Goal: Navigation & Orientation: Find specific page/section

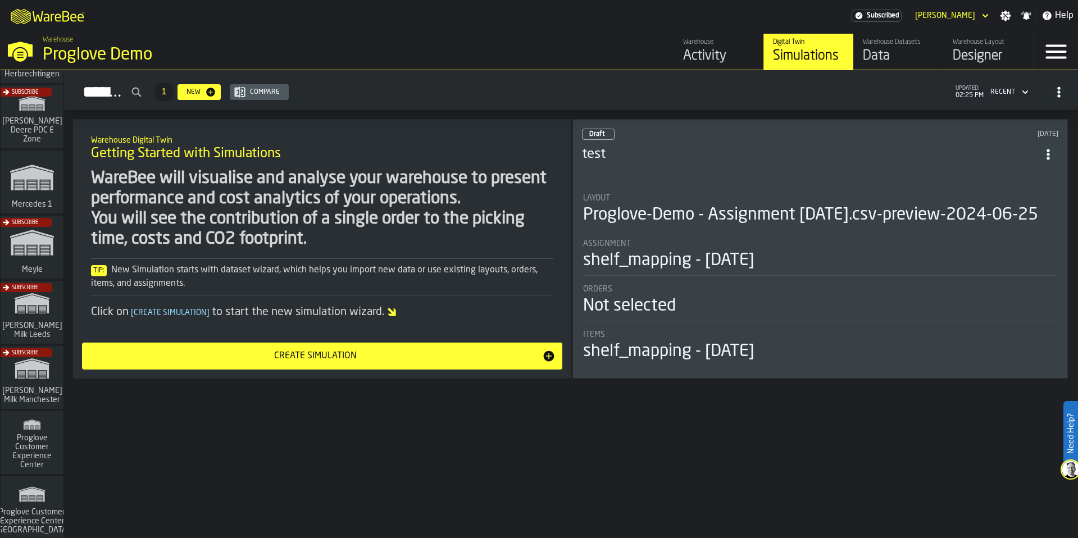
scroll to position [270, 0]
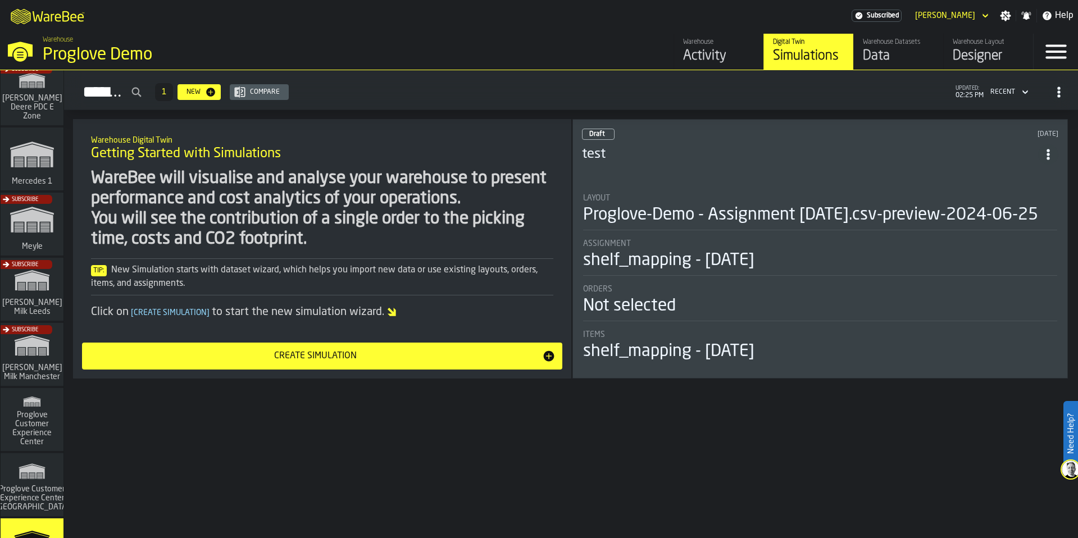
click at [35, 351] on div "Subscribe" at bounding box center [29, 357] width 63 height 65
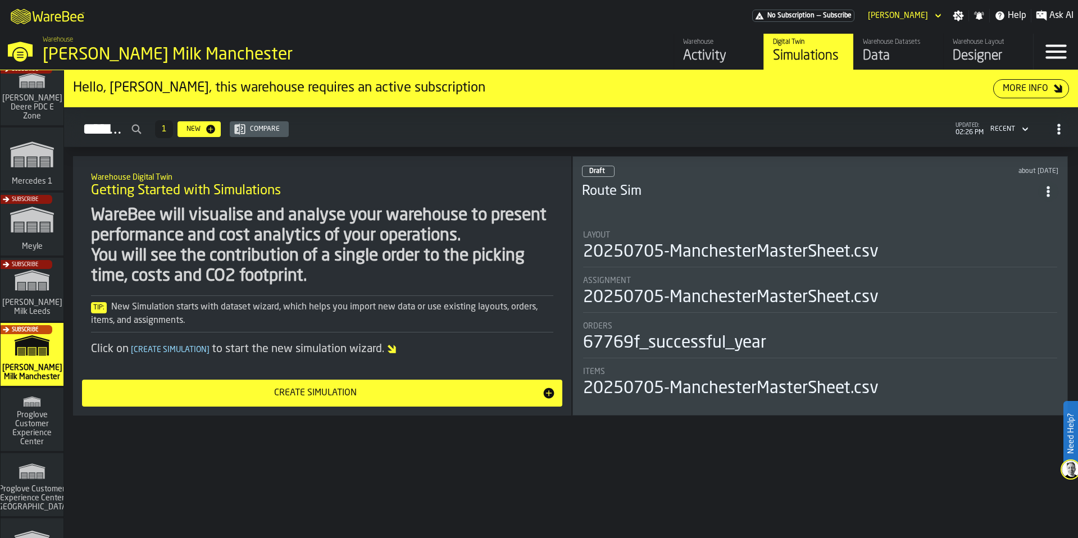
click at [895, 62] on div "Data" at bounding box center [898, 56] width 71 height 18
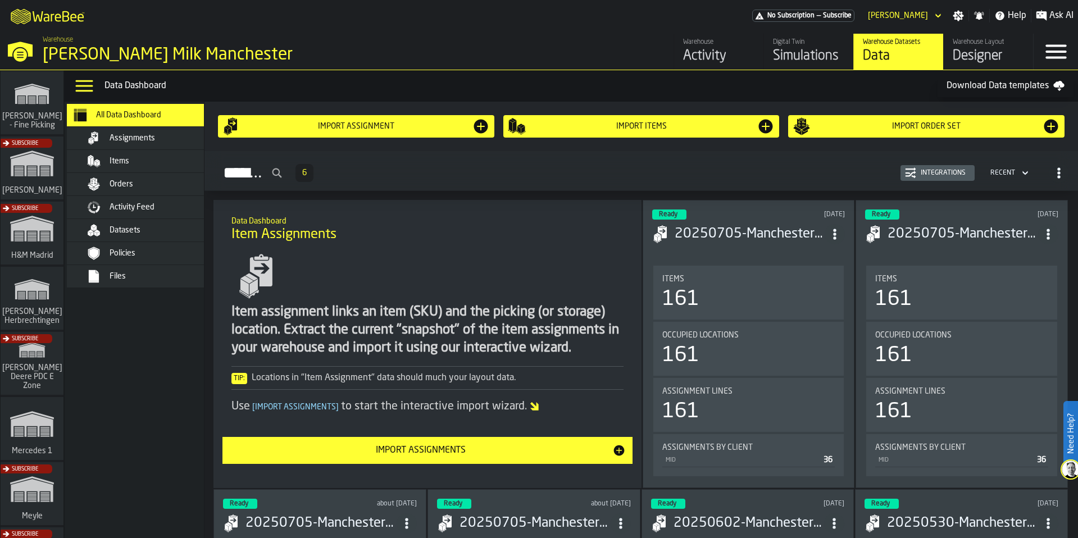
click at [149, 214] on div "Activity Feed" at bounding box center [151, 207] width 137 height 13
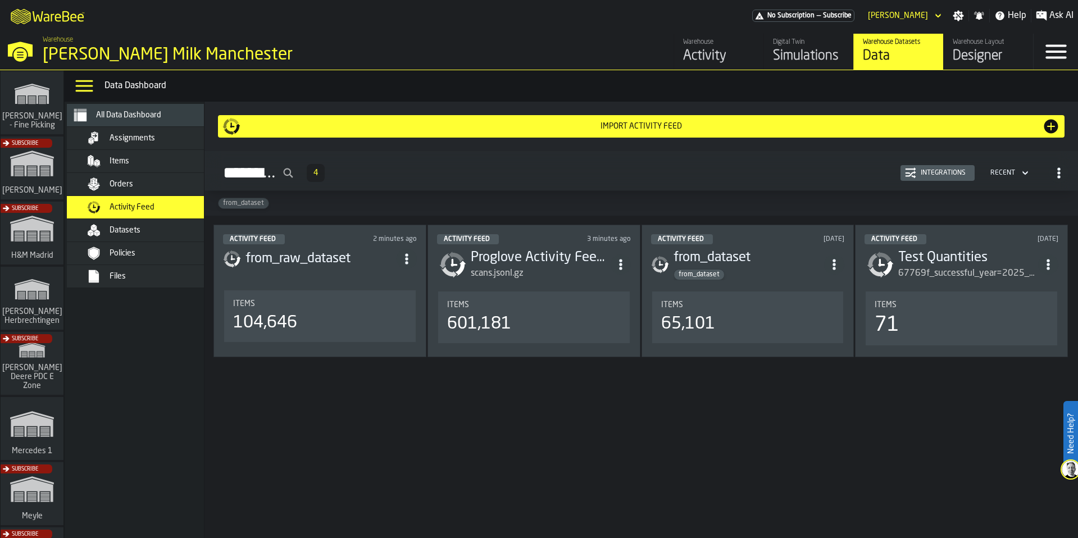
click at [357, 264] on h3 "from_raw_dataset" at bounding box center [321, 259] width 151 height 18
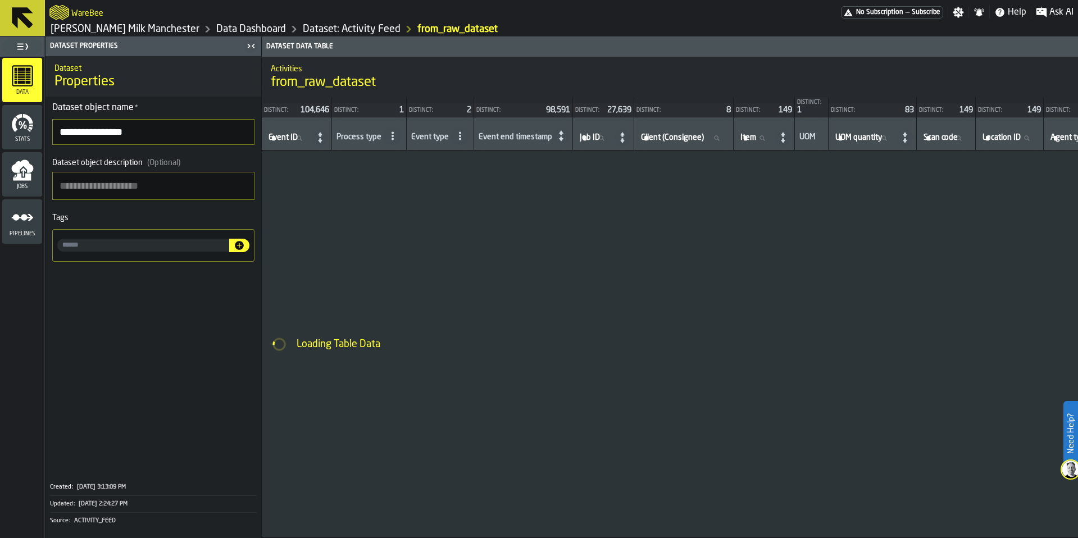
click at [22, 179] on icon "menu Jobs" at bounding box center [22, 177] width 18 height 7
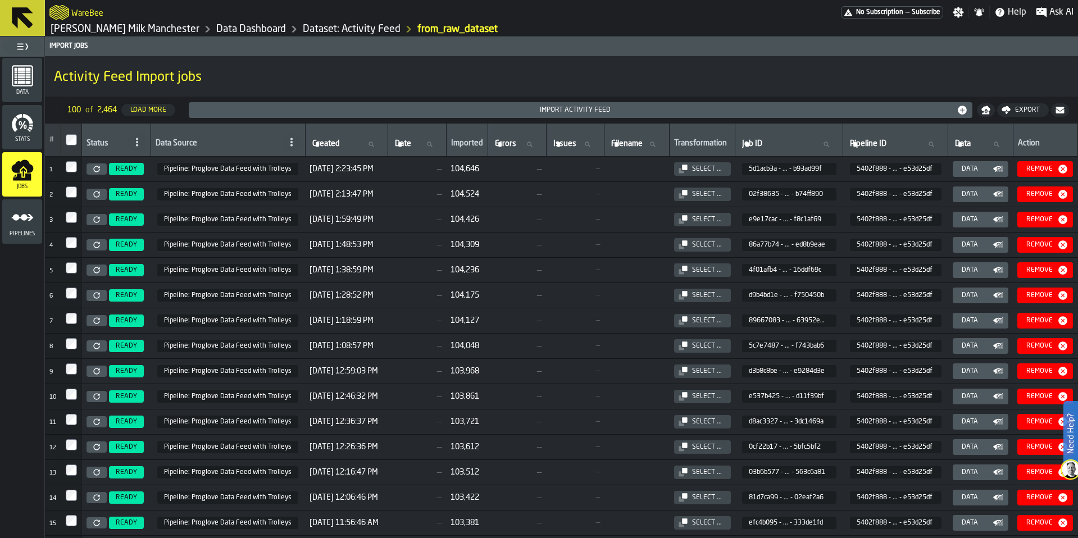
click at [15, 231] on span "Pipelines" at bounding box center [22, 234] width 40 height 6
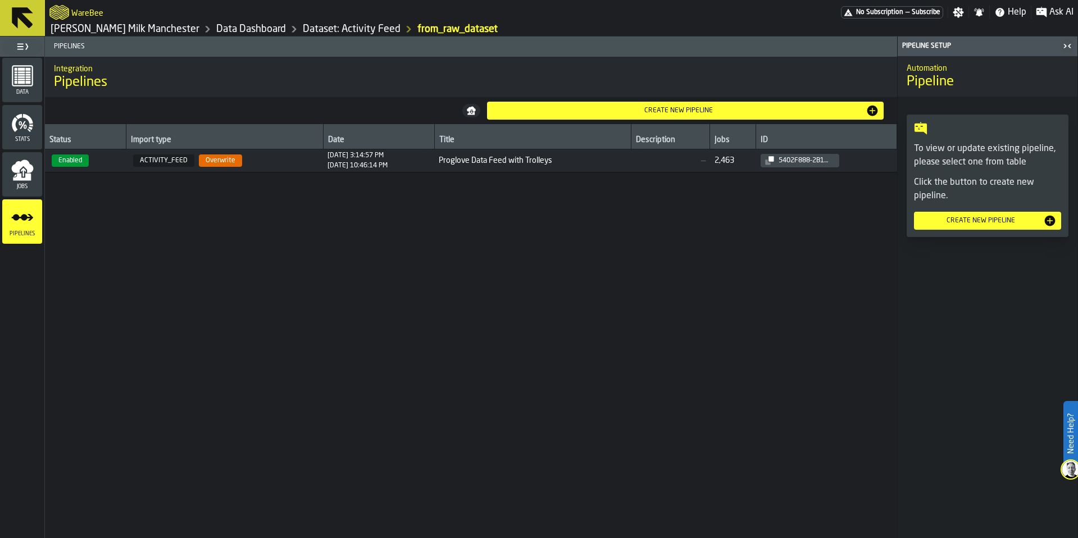
click at [291, 159] on span "ACTIVITY_FEED Overwrite" at bounding box center [225, 161] width 188 height 12
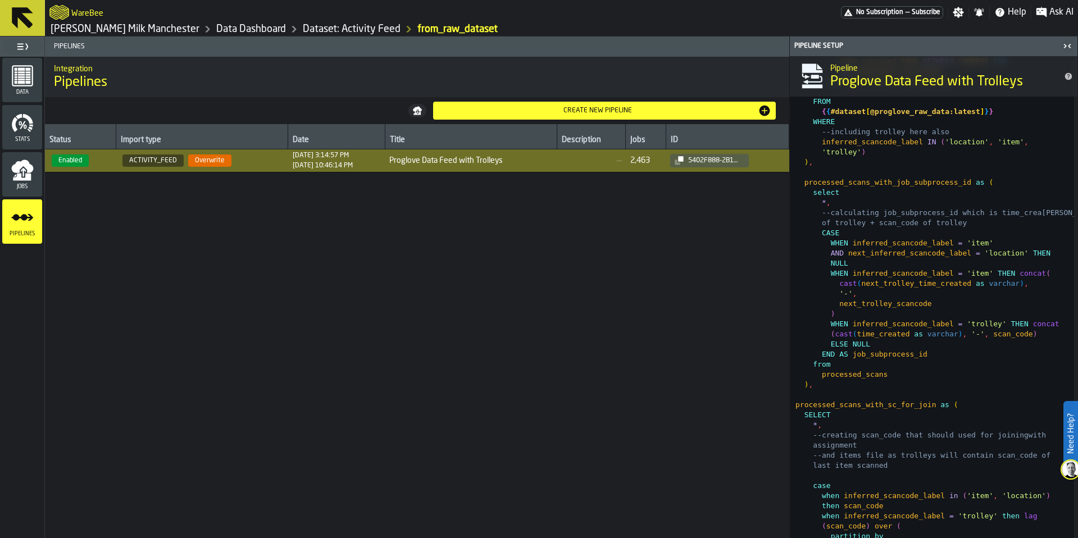
scroll to position [1349, 0]
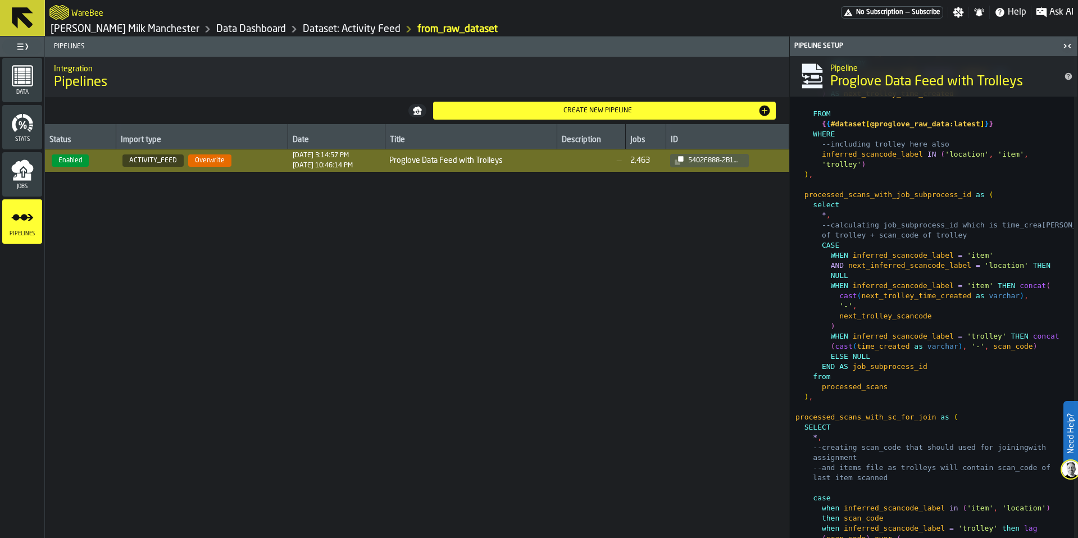
click at [20, 164] on icon "menu Jobs" at bounding box center [22, 166] width 22 height 13
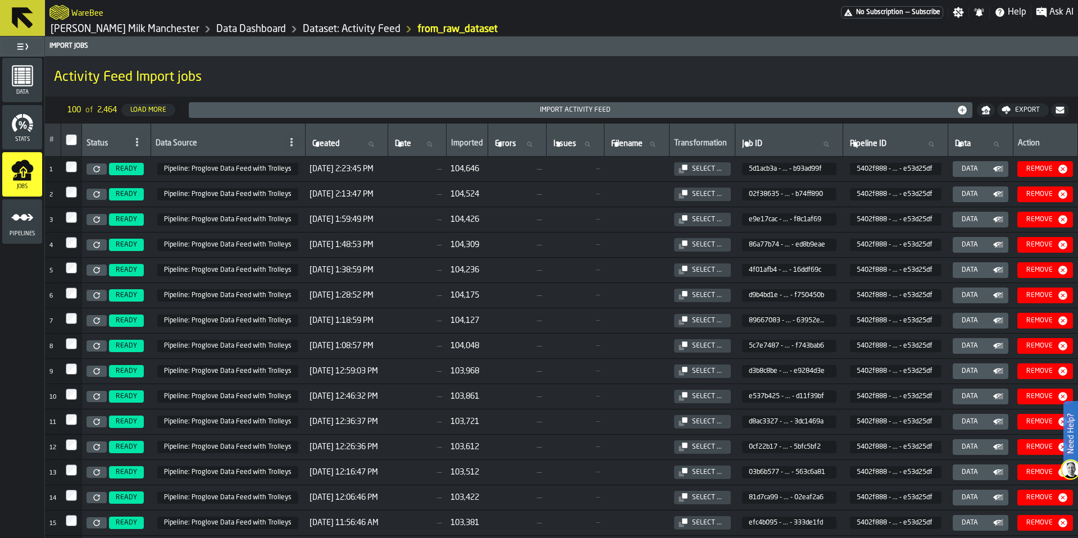
click at [17, 122] on icon "menu Stats" at bounding box center [22, 123] width 22 height 22
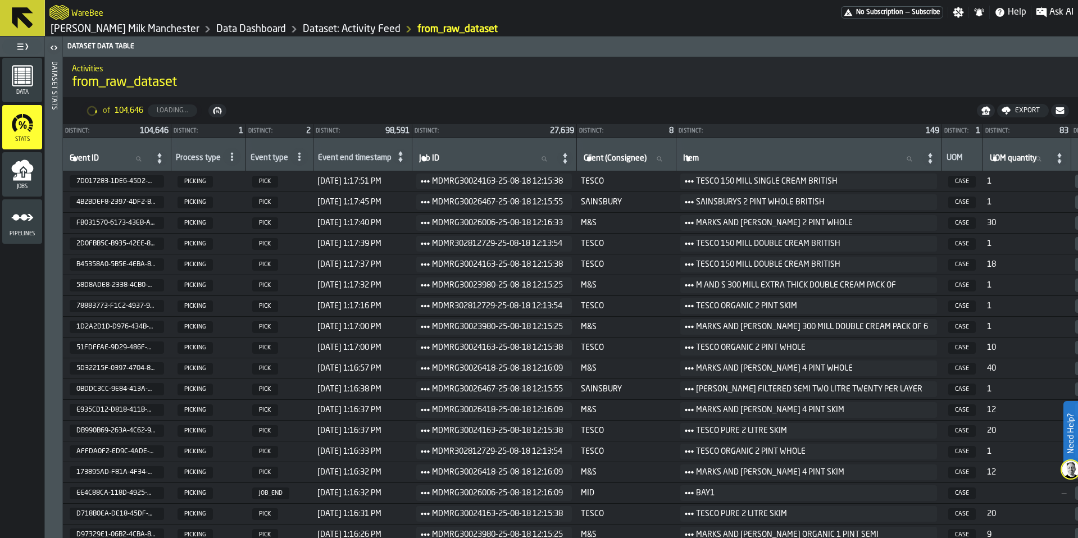
click at [30, 81] on icon "menu Data" at bounding box center [27, 82] width 5 height 3
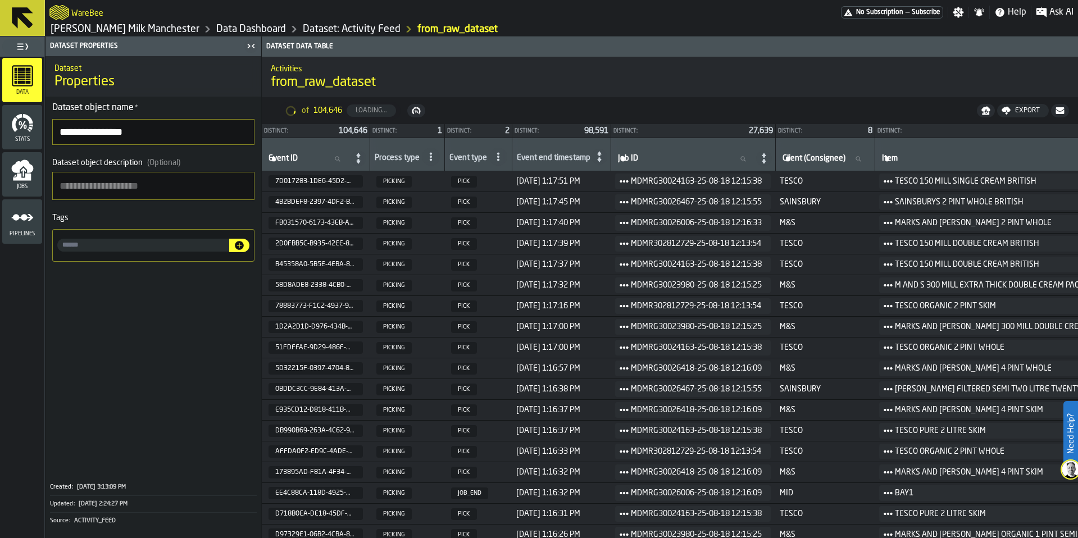
click at [217, 27] on link "Data Dashboard" at bounding box center [251, 29] width 70 height 12
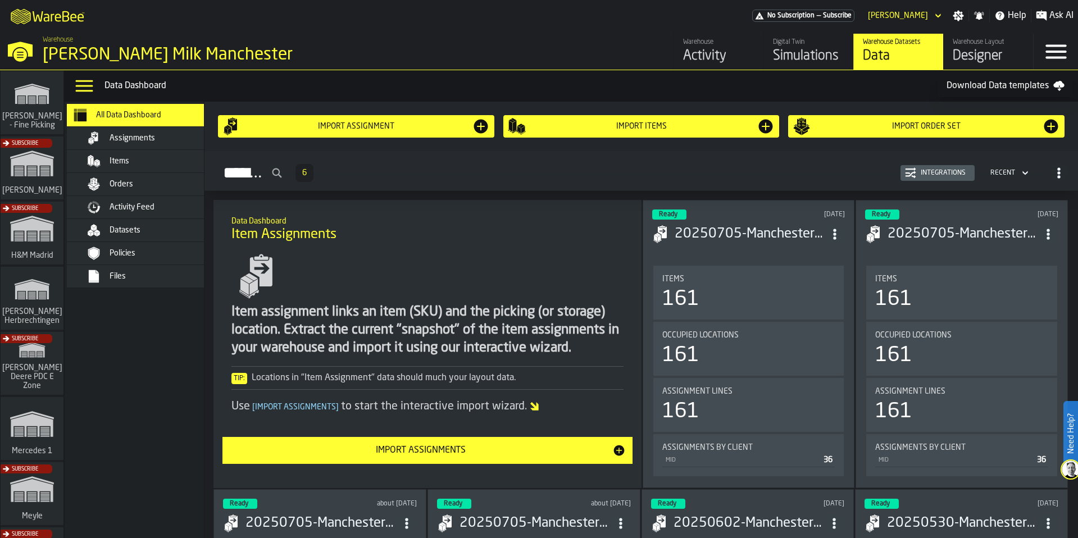
scroll to position [135, 0]
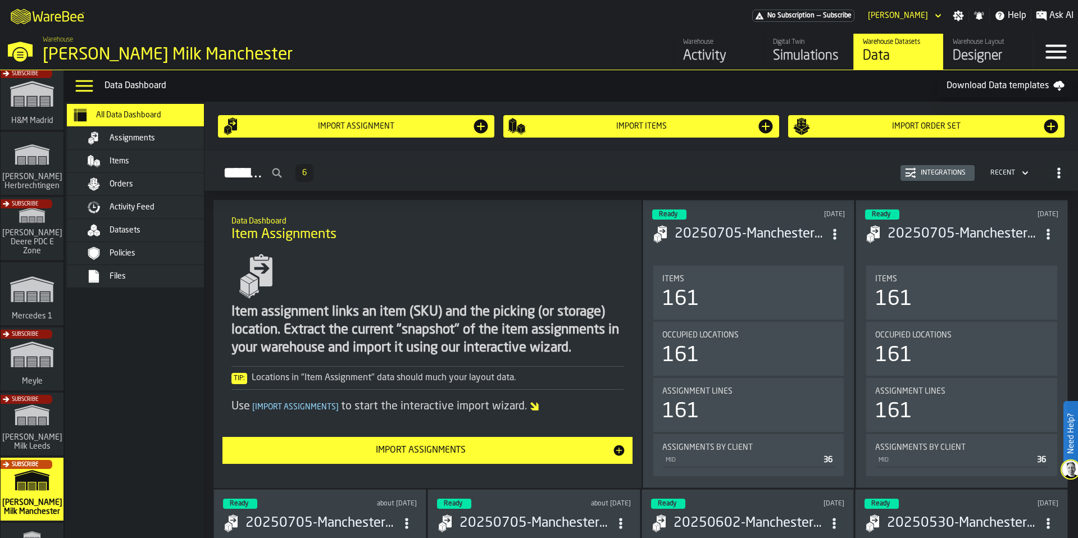
click at [155, 215] on div "Activity Feed" at bounding box center [145, 207] width 157 height 22
